Goal: Information Seeking & Learning: Find contact information

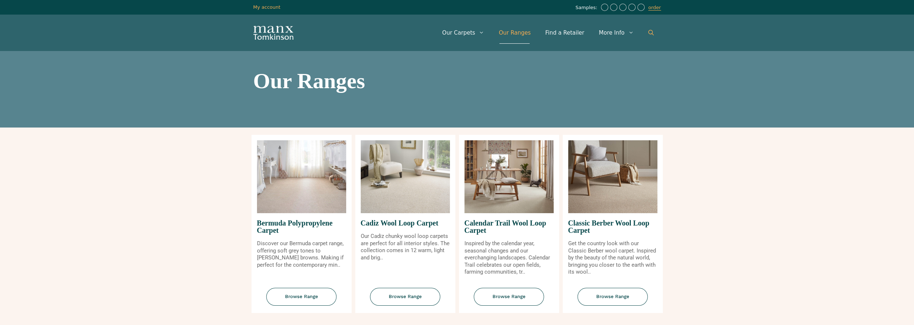
click at [646, 34] on link "Open Search Bar" at bounding box center [651, 33] width 20 height 22
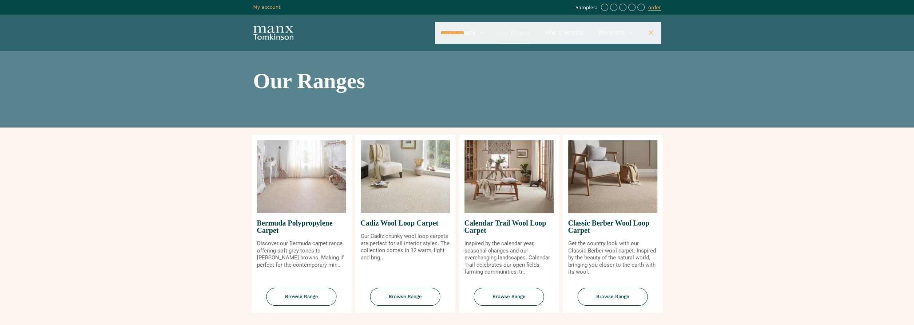
type input "**********"
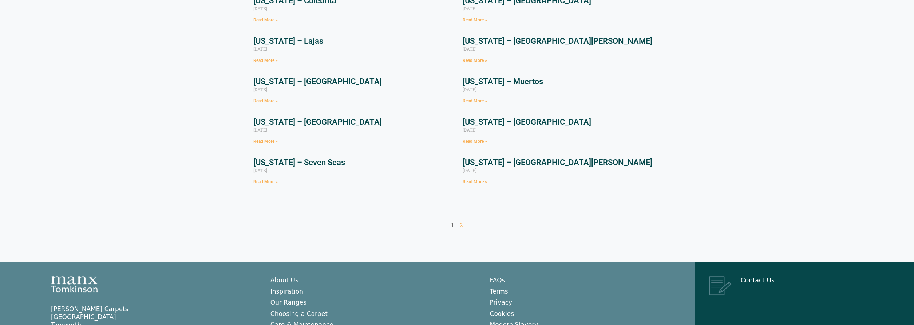
scroll to position [182, 0]
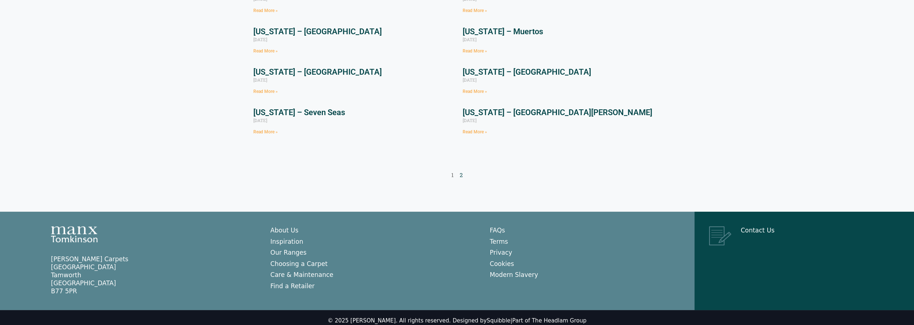
click at [460, 175] on link "Page 2" at bounding box center [461, 174] width 3 height 7
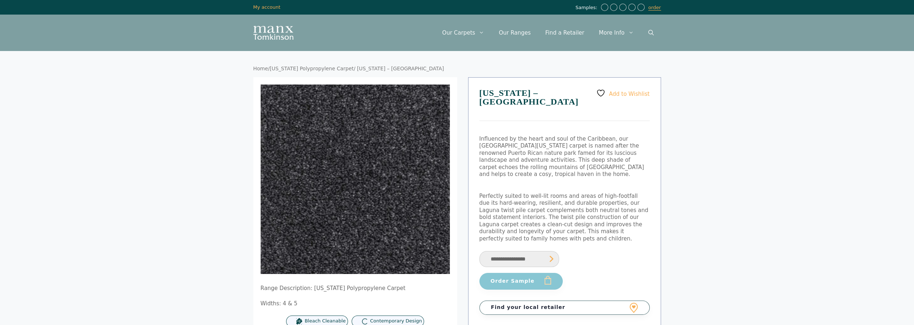
click at [530, 273] on button "Order Sample" at bounding box center [520, 281] width 83 height 17
click at [549, 251] on select "**********" at bounding box center [519, 259] width 80 height 16
click at [479, 251] on select "**********" at bounding box center [519, 259] width 80 height 16
select select "**********"
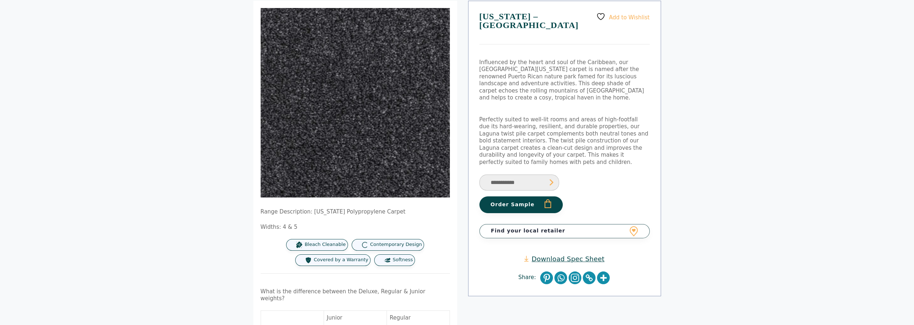
scroll to position [73, 0]
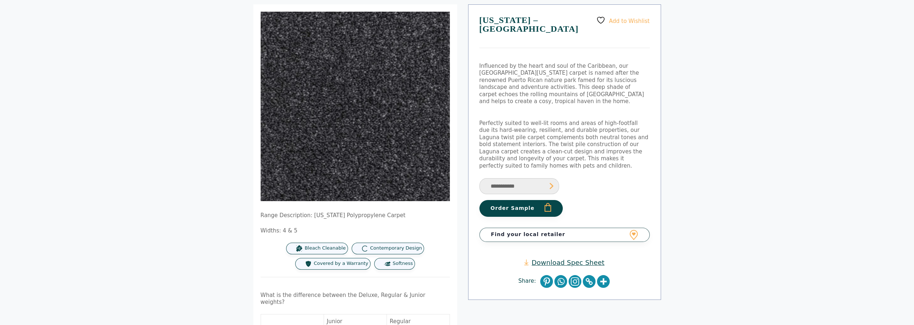
click at [633, 227] on link "Find your local retailer" at bounding box center [564, 234] width 170 height 14
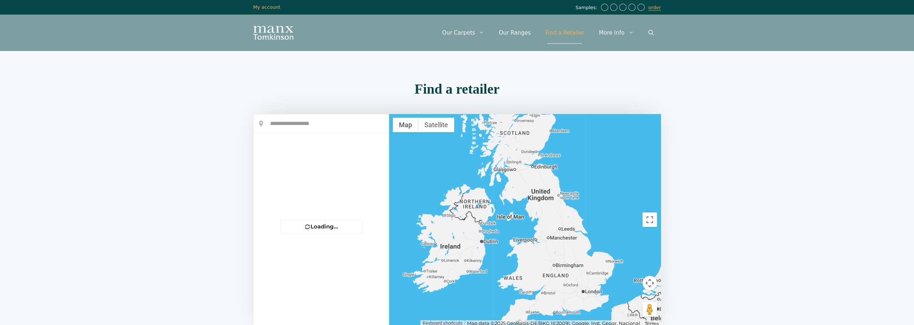
click at [284, 126] on input "text" at bounding box center [321, 123] width 135 height 18
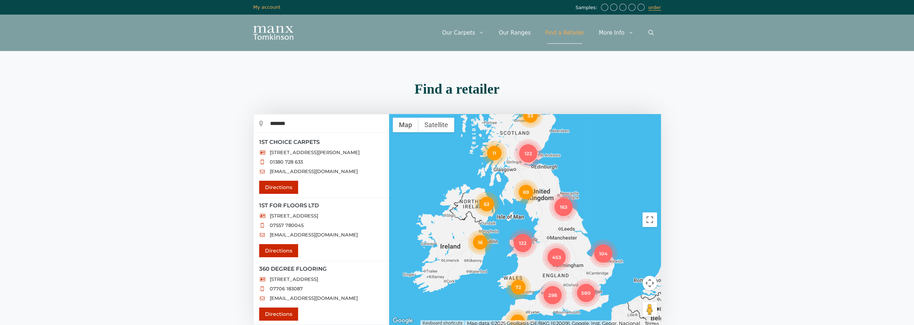
click at [551, 225] on div "298 69 580 163 453 62 122 33 16 72 104 80 122 11" at bounding box center [525, 219] width 272 height 211
click at [301, 47] on div "Menu Menu Our Carpets View All Colours Black Carpet Blue Carpet Bold Colour Bro…" at bounding box center [457, 33] width 437 height 36
click at [300, 50] on div "Menu Menu Our Carpets View All Colours Black Carpet Blue Carpet Bold Colour Bro…" at bounding box center [457, 33] width 437 height 36
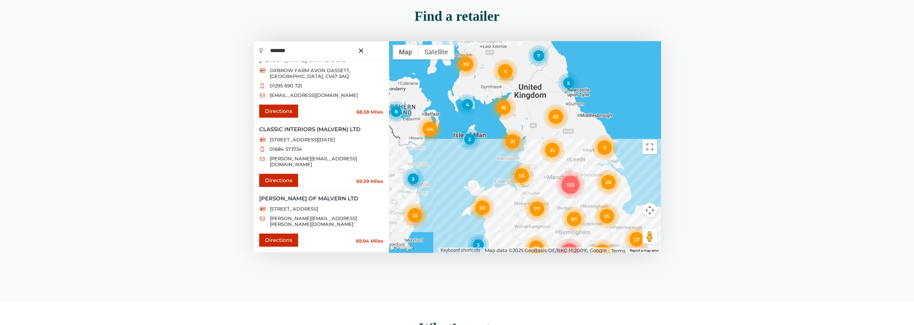
scroll to position [218, 0]
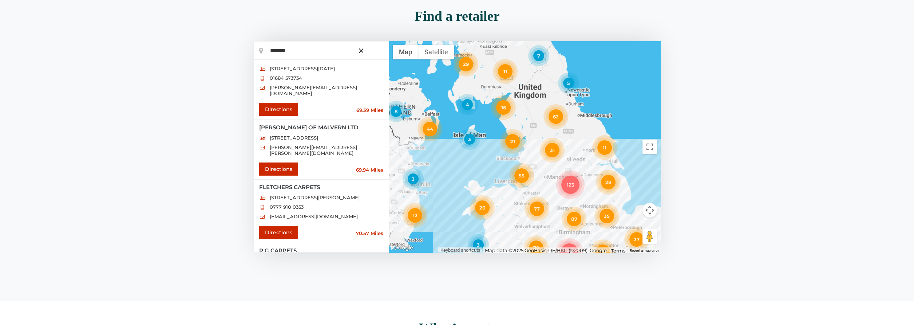
click at [302, 47] on input "*******" at bounding box center [321, 50] width 135 height 18
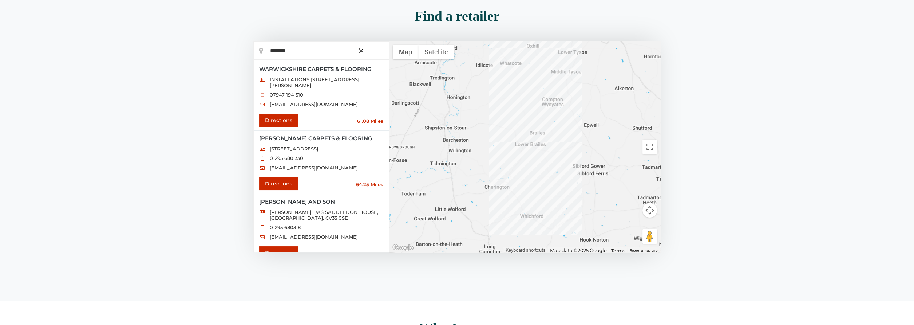
scroll to position [0, 0]
click at [306, 51] on input "*******" at bounding box center [321, 50] width 135 height 18
drag, startPoint x: 299, startPoint y: 52, endPoint x: 265, endPoint y: 54, distance: 34.3
click at [265, 54] on input "*******" at bounding box center [321, 50] width 135 height 18
type input "********"
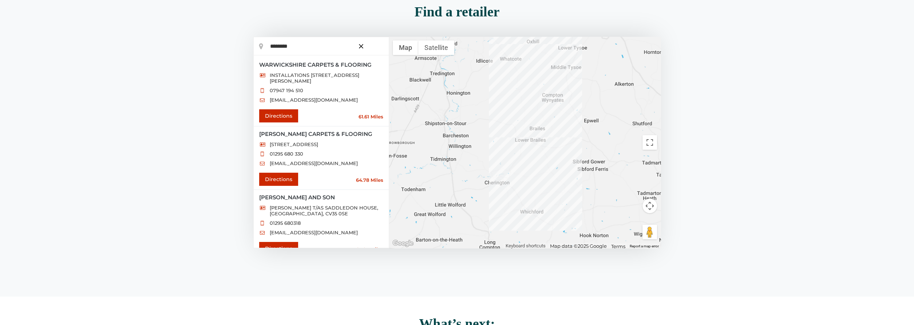
scroll to position [73, 0]
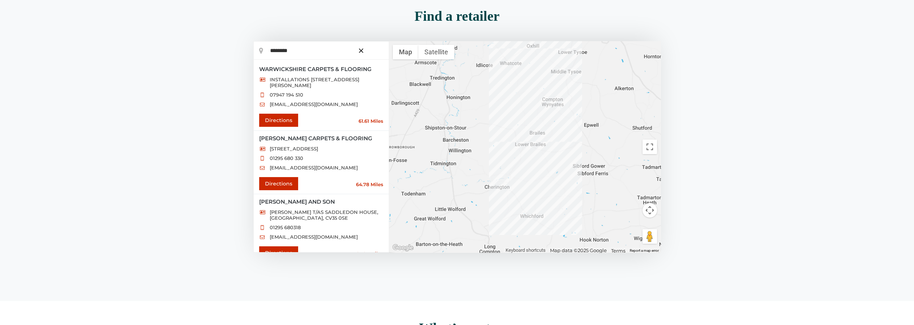
click at [649, 213] on button "Map camera controls" at bounding box center [649, 210] width 15 height 15
click at [613, 229] on button "Move down" at bounding box center [613, 228] width 15 height 15
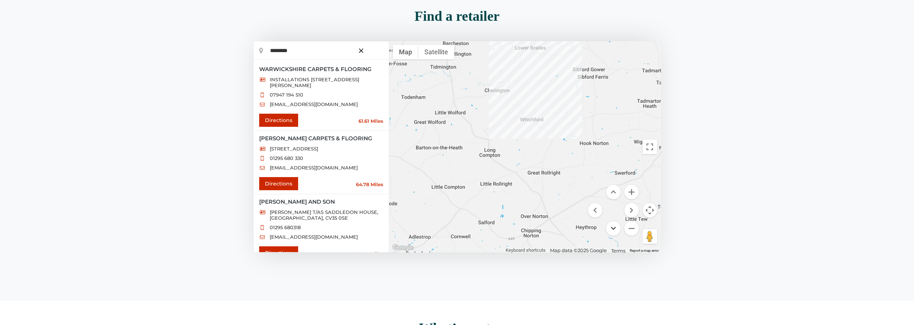
click at [613, 229] on button "Move down" at bounding box center [613, 228] width 15 height 15
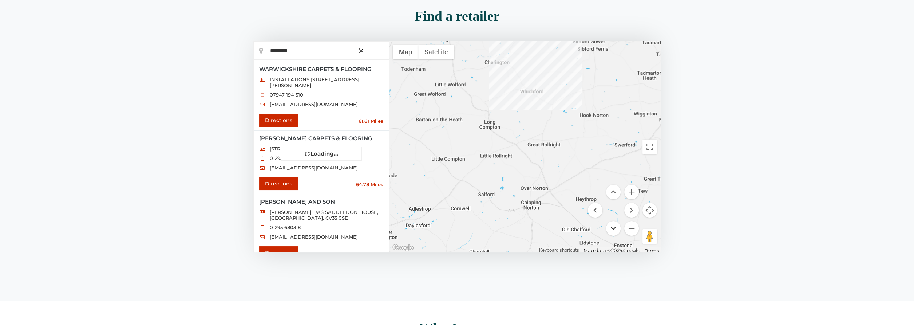
click at [613, 229] on button "Move down" at bounding box center [613, 228] width 15 height 15
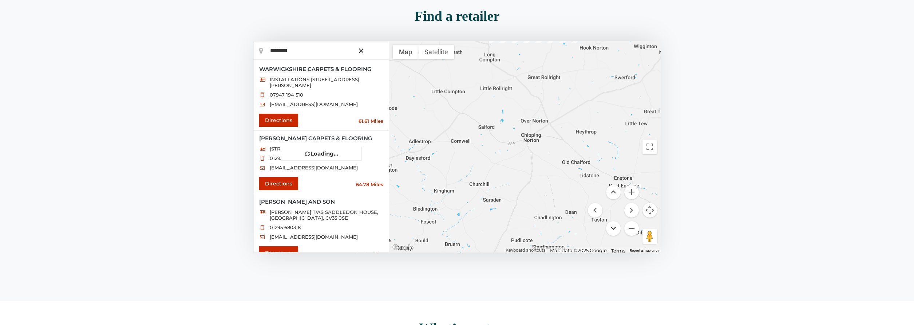
click at [613, 229] on button "Move down" at bounding box center [613, 228] width 15 height 15
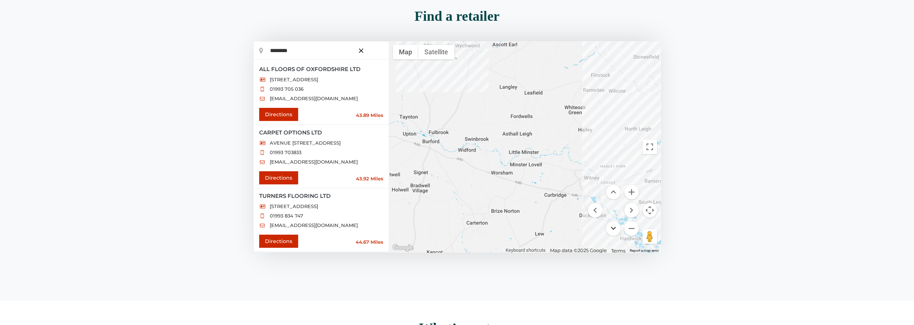
click at [613, 230] on button "Move down" at bounding box center [613, 228] width 15 height 15
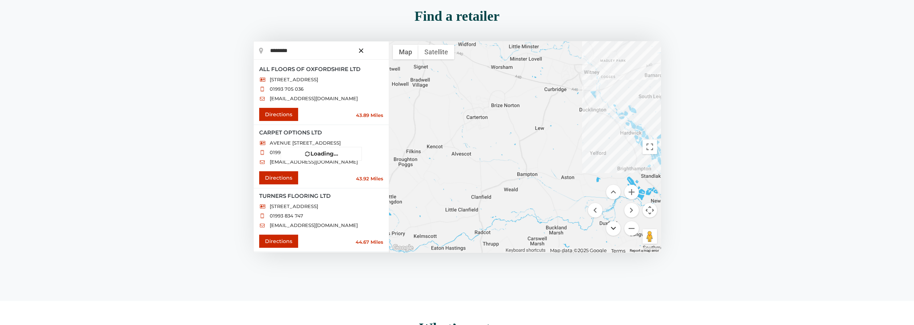
click at [613, 230] on button "Move down" at bounding box center [613, 228] width 15 height 15
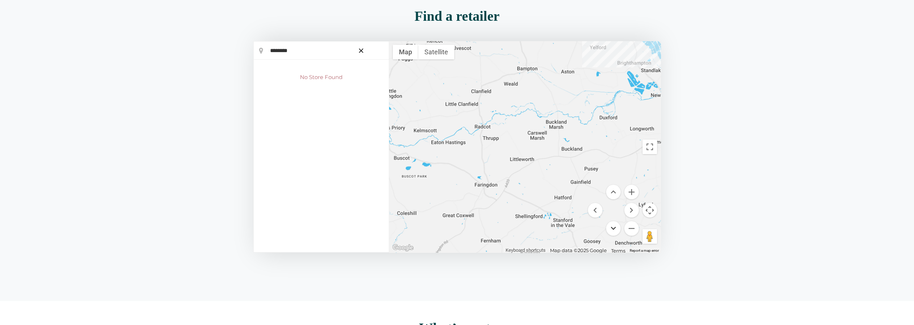
click at [613, 230] on button "Move down" at bounding box center [613, 228] width 15 height 15
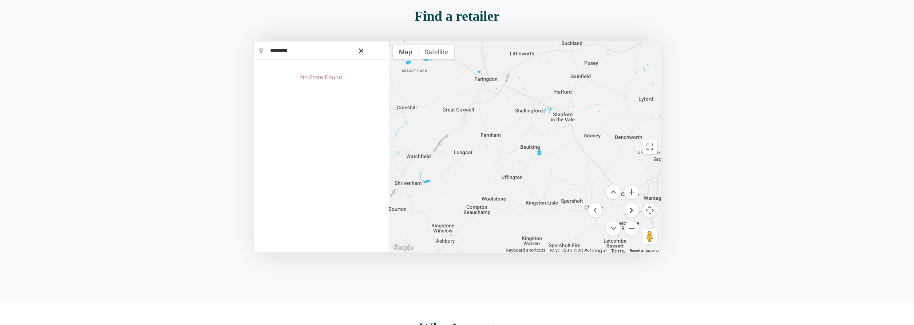
click at [631, 209] on button "Move right" at bounding box center [631, 210] width 15 height 15
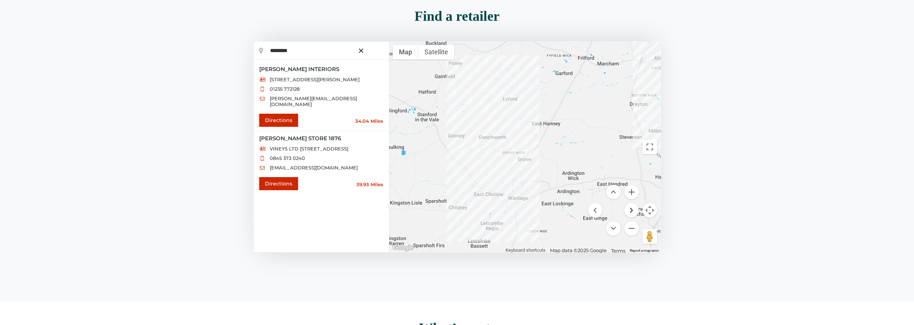
click at [631, 209] on button "Move right" at bounding box center [631, 210] width 15 height 15
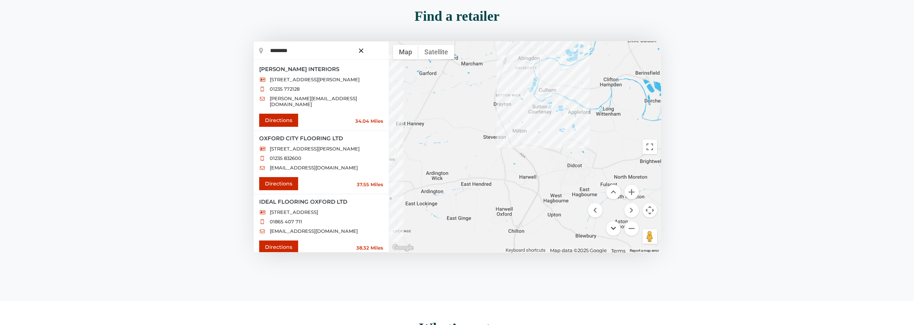
click at [614, 227] on button "Move down" at bounding box center [613, 228] width 15 height 15
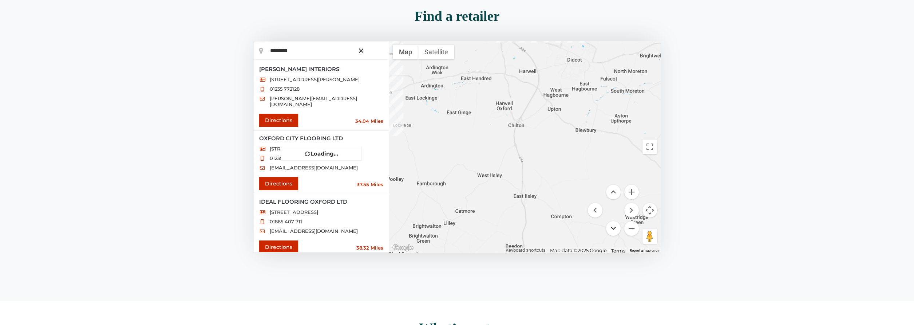
click at [614, 227] on button "Move down" at bounding box center [613, 228] width 15 height 15
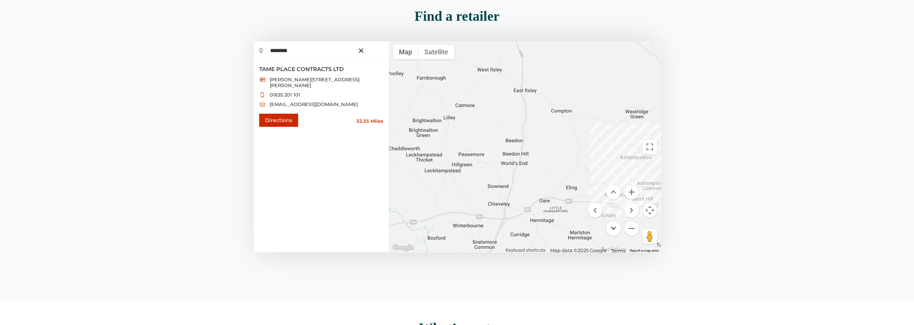
click at [614, 227] on button "Move down" at bounding box center [613, 228] width 15 height 15
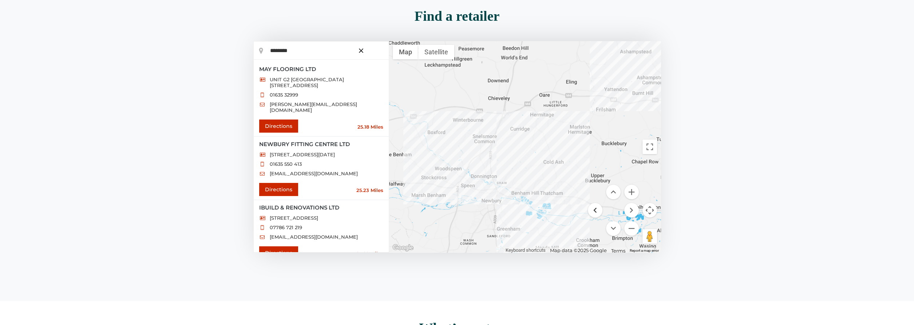
click at [592, 210] on button "Move left" at bounding box center [595, 210] width 15 height 15
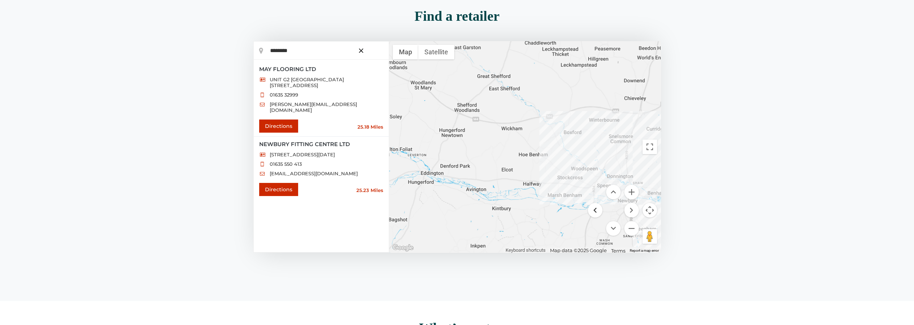
click at [592, 210] on button "Move left" at bounding box center [595, 210] width 15 height 15
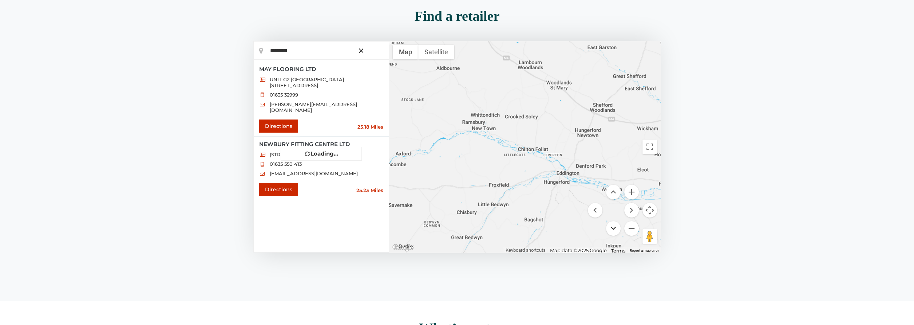
click at [612, 228] on button "Move down" at bounding box center [613, 228] width 15 height 15
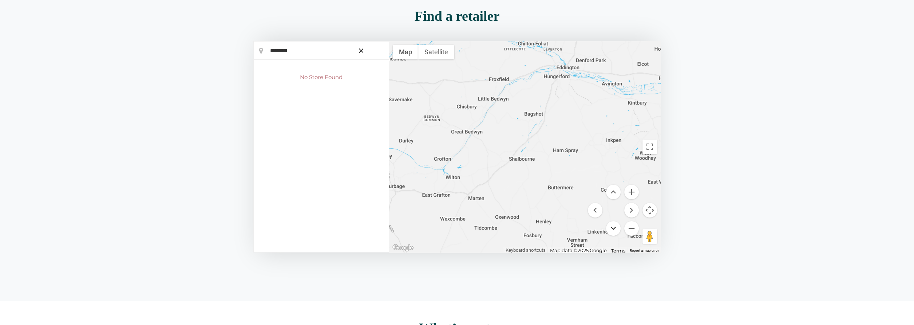
click at [612, 228] on button "Move down" at bounding box center [613, 228] width 15 height 15
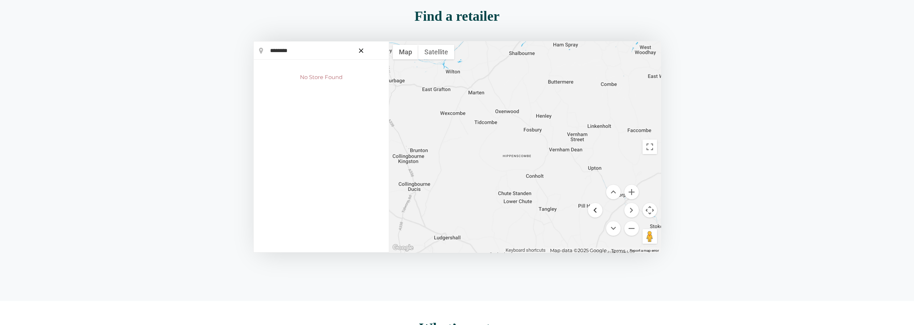
click at [596, 212] on button "Move left" at bounding box center [595, 210] width 15 height 15
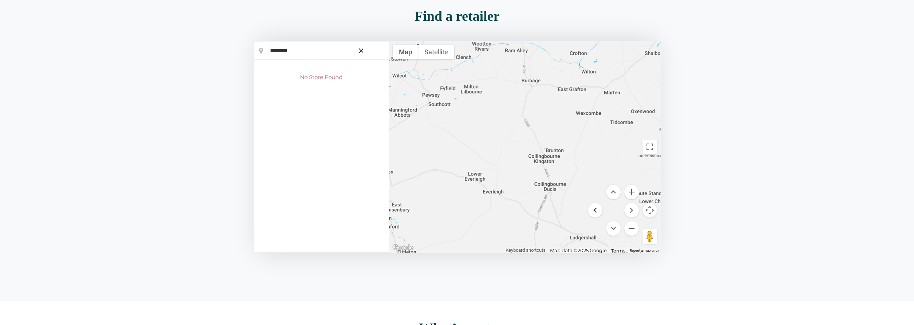
click at [596, 212] on button "Move left" at bounding box center [595, 210] width 15 height 15
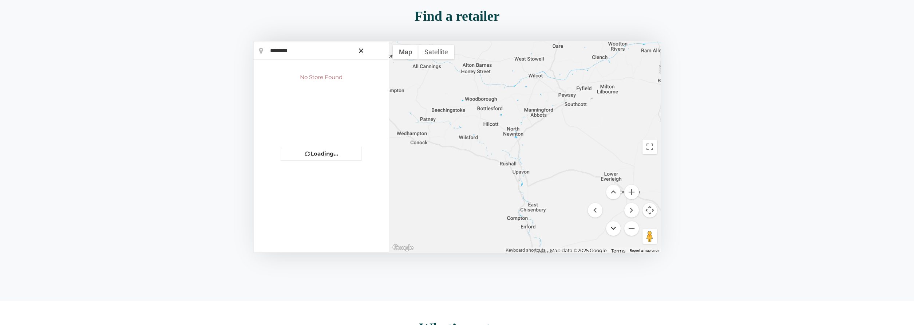
click at [612, 230] on button "Move down" at bounding box center [613, 228] width 15 height 15
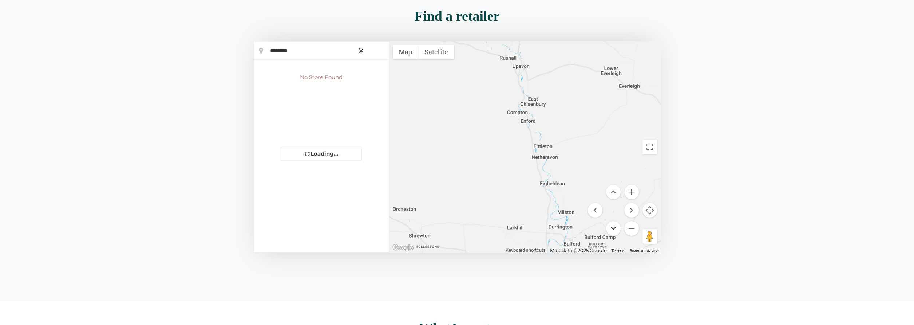
click at [612, 230] on button "Move down" at bounding box center [613, 228] width 15 height 15
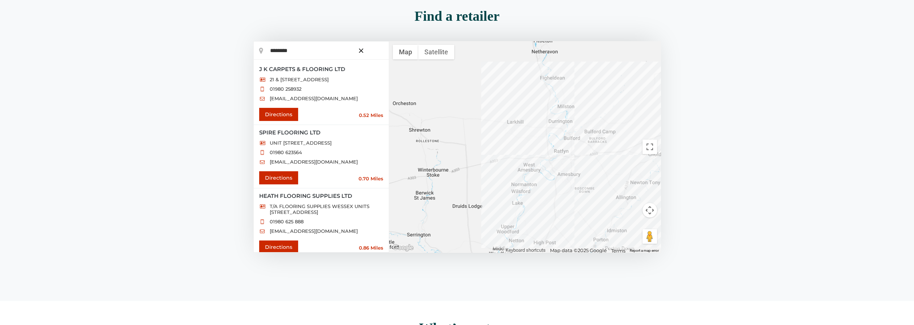
click at [361, 51] on icon "button" at bounding box center [361, 50] width 4 height 4
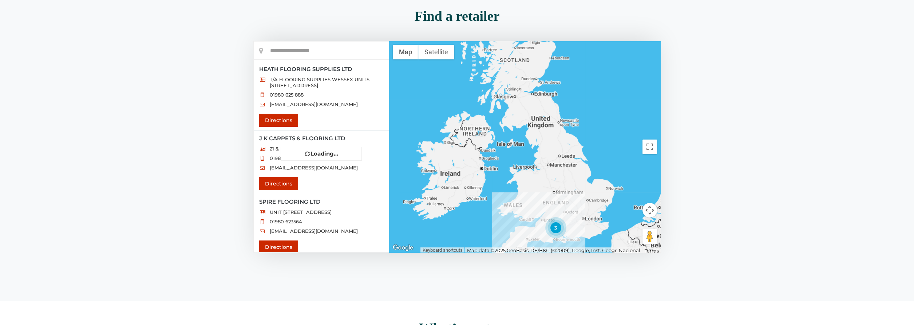
click at [517, 35] on div "Find a retailer Loading..." at bounding box center [457, 139] width 415 height 268
click at [517, 32] on div "Find a retailer" at bounding box center [457, 21] width 408 height 25
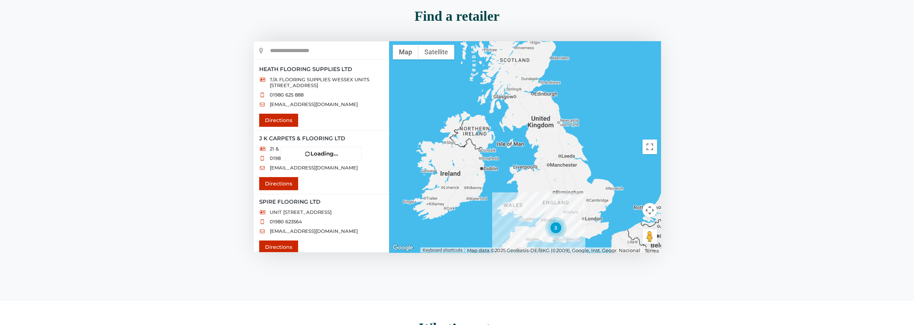
click at [470, 32] on div "Find a retailer" at bounding box center [457, 21] width 408 height 25
click at [492, 31] on div "Find a retailer" at bounding box center [457, 21] width 408 height 25
click at [523, 39] on div "Find a retailer Loading..." at bounding box center [457, 139] width 415 height 268
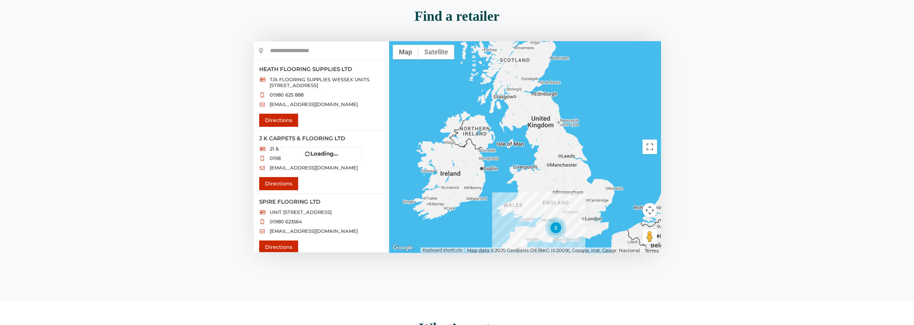
click at [523, 39] on div "Find a retailer Loading..." at bounding box center [457, 139] width 415 height 268
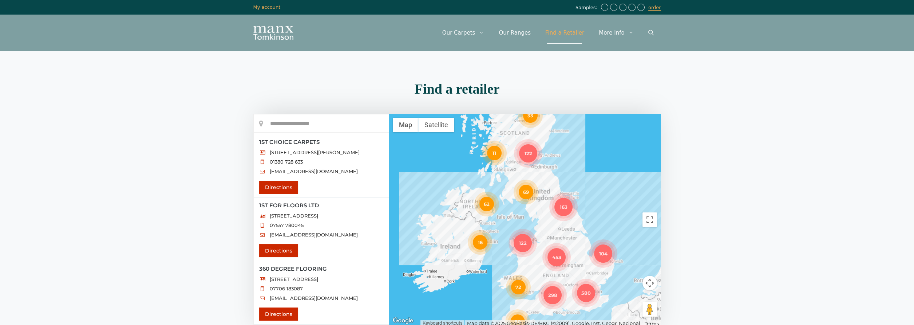
click at [671, 20] on div "Menu Menu Our Carpets View All Colours Black Carpet Blue Carpet Bold Colour Bro…" at bounding box center [457, 33] width 437 height 36
